Goal: Task Accomplishment & Management: Manage account settings

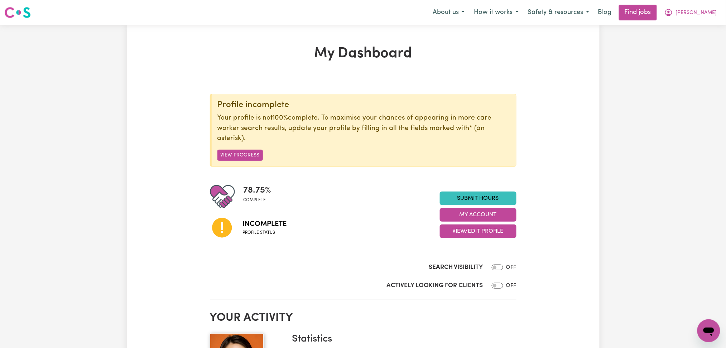
scroll to position [48, 0]
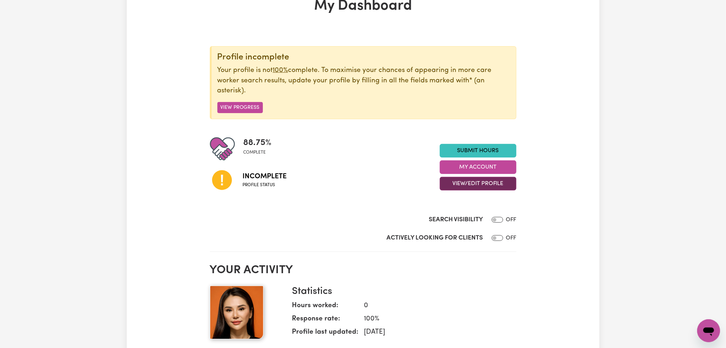
click at [457, 184] on button "View/Edit Profile" at bounding box center [478, 184] width 77 height 14
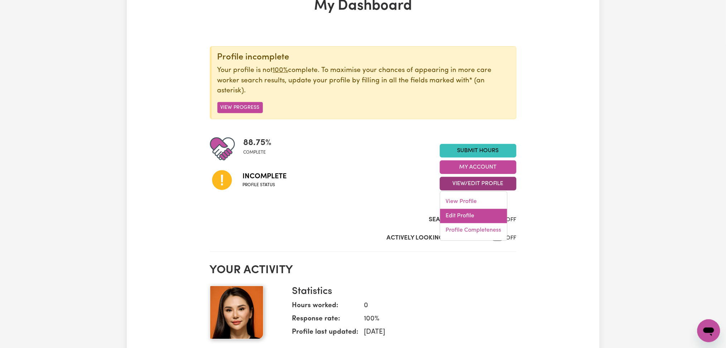
click at [457, 209] on link "Edit Profile" at bounding box center [473, 216] width 67 height 14
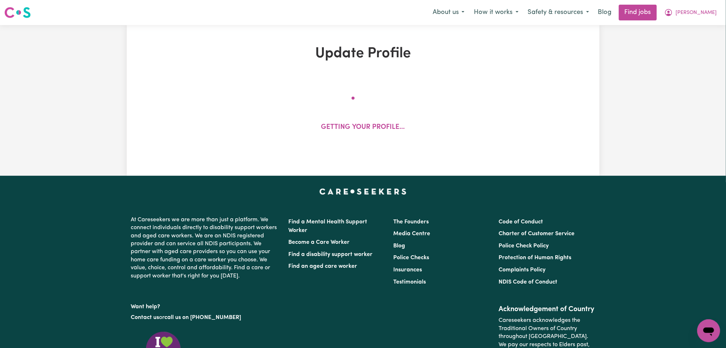
select select "[DEMOGRAPHIC_DATA]"
select select "Student Visa"
select select "Studying a healthcare related degree or qualification"
select select "38"
select select "69"
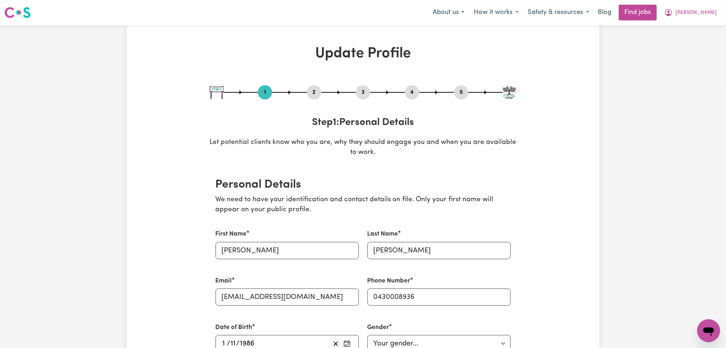
click at [310, 89] on button "2" at bounding box center [314, 92] width 14 height 9
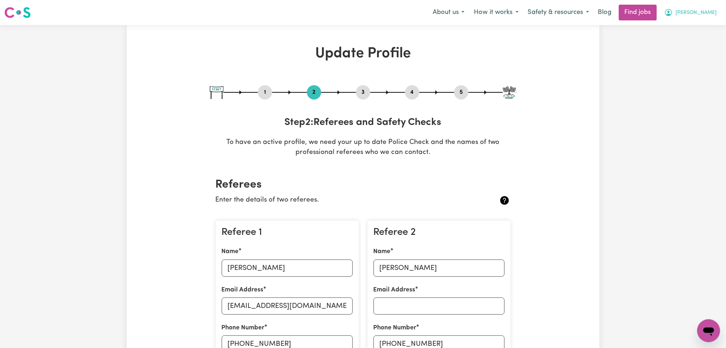
click at [721, 13] on button "[PERSON_NAME]" at bounding box center [691, 12] width 62 height 15
click at [697, 57] on link "Logout" at bounding box center [693, 55] width 57 height 14
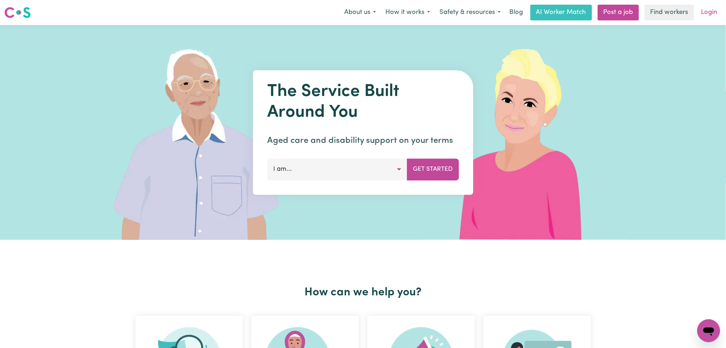
click at [710, 13] on link "Login" at bounding box center [709, 13] width 25 height 16
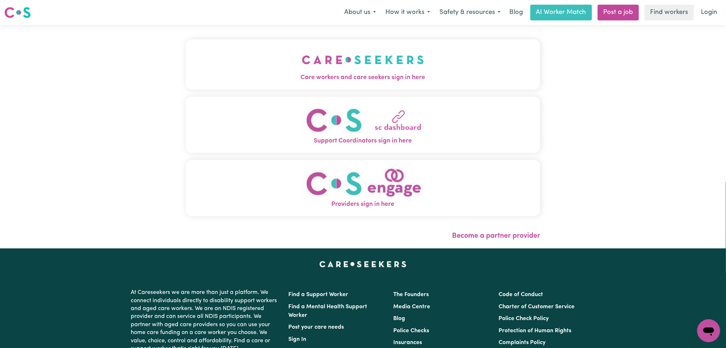
click at [293, 69] on button "Care workers and care seekers sign in here" at bounding box center [363, 64] width 355 height 50
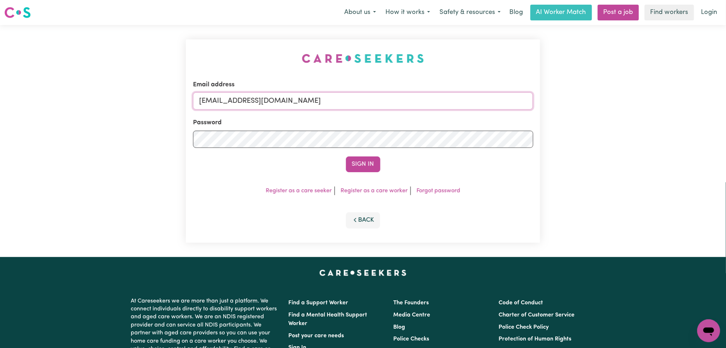
click at [293, 107] on input "[EMAIL_ADDRESS][DOMAIN_NAME]" at bounding box center [363, 100] width 340 height 17
drag, startPoint x: 236, startPoint y: 100, endPoint x: 439, endPoint y: 104, distance: 203.8
click at [439, 104] on input "Superuser~[EMAIL_ADDRESS][DOMAIN_NAME]" at bounding box center [363, 100] width 340 height 17
type input "Superuser~[EMAIL_ADDRESS][PERSON_NAME][DOMAIN_NAME]"
click at [370, 167] on button "Sign In" at bounding box center [363, 164] width 34 height 16
